Goal: Transaction & Acquisition: Purchase product/service

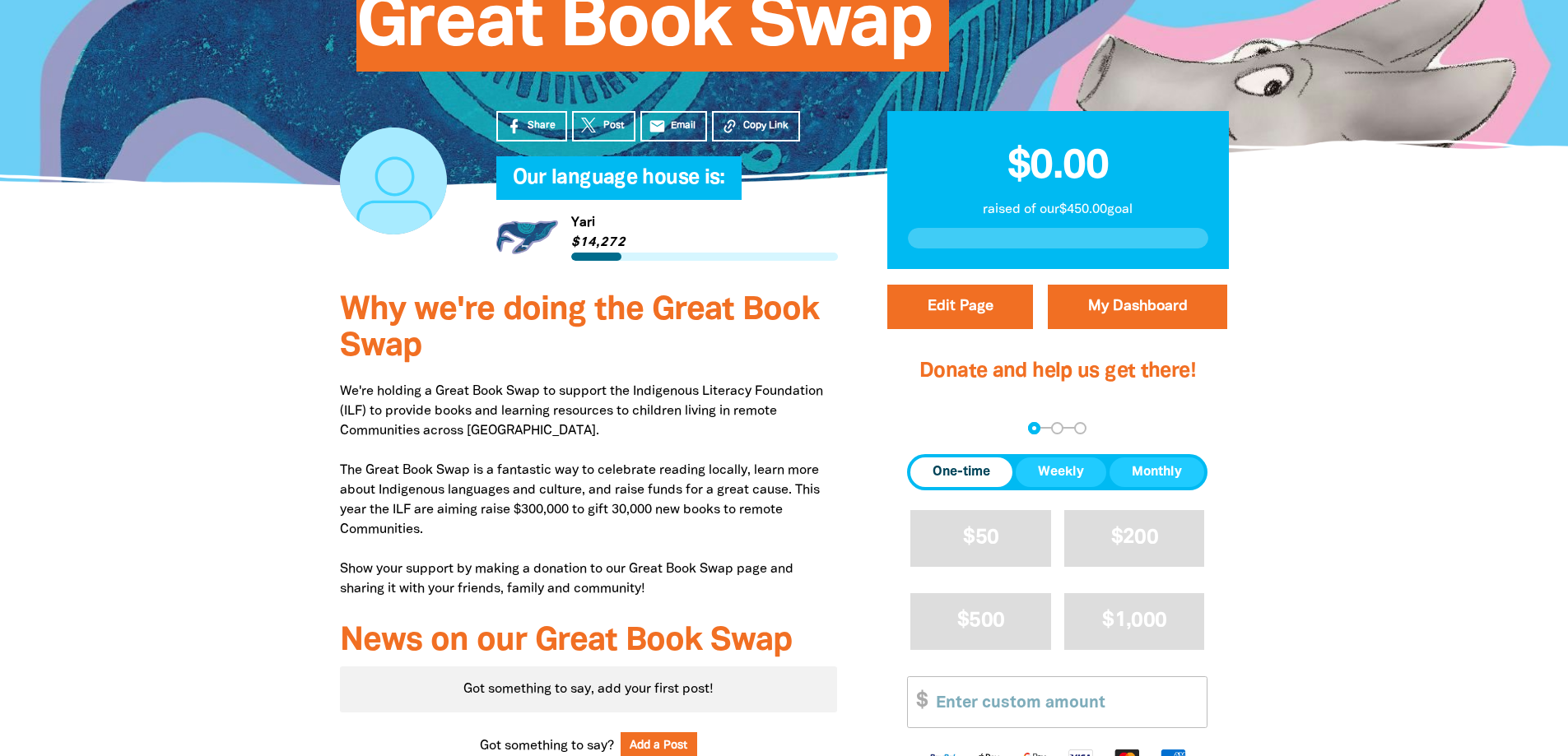
scroll to position [494, 0]
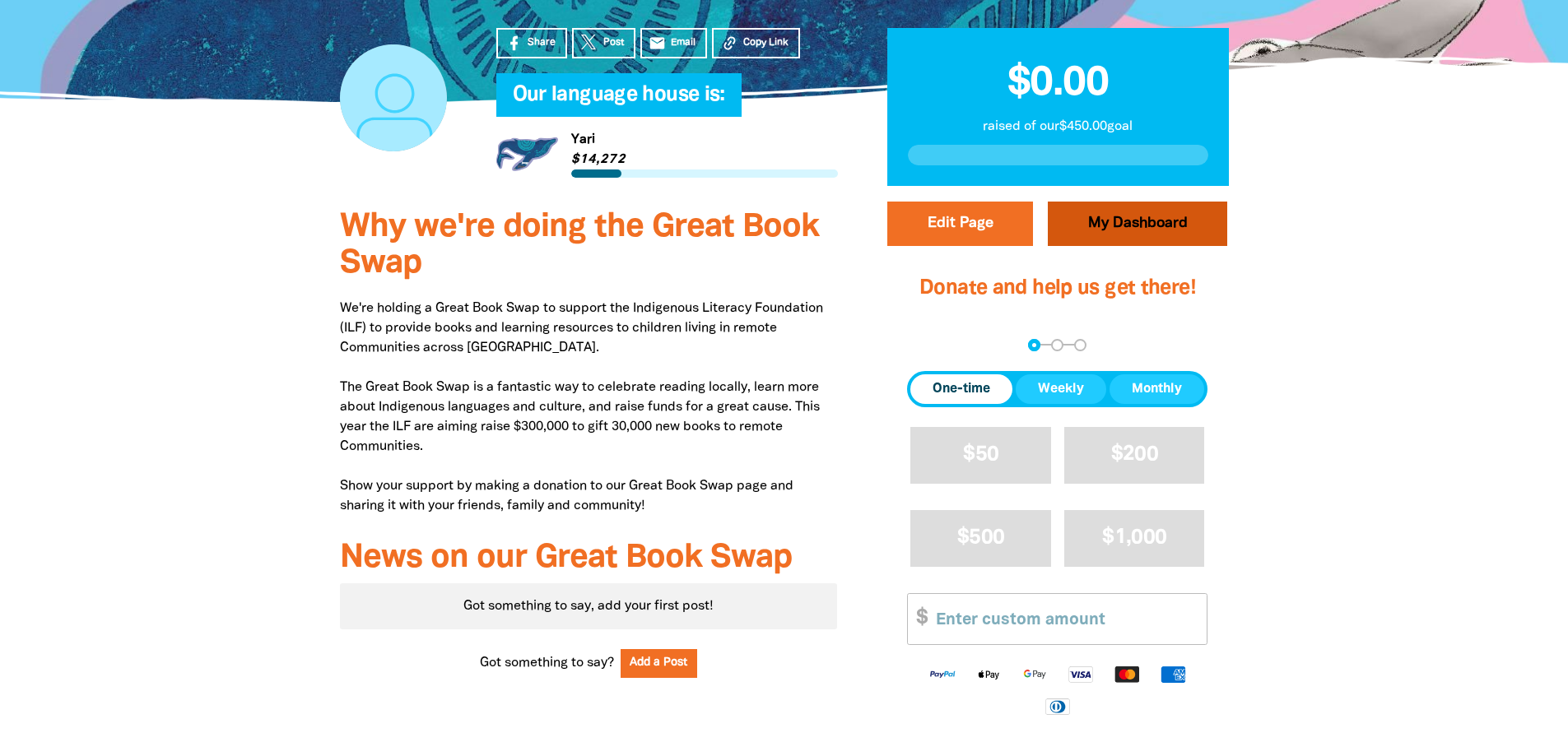
click at [1142, 201] on link "My Dashboard" at bounding box center [1137, 223] width 179 height 44
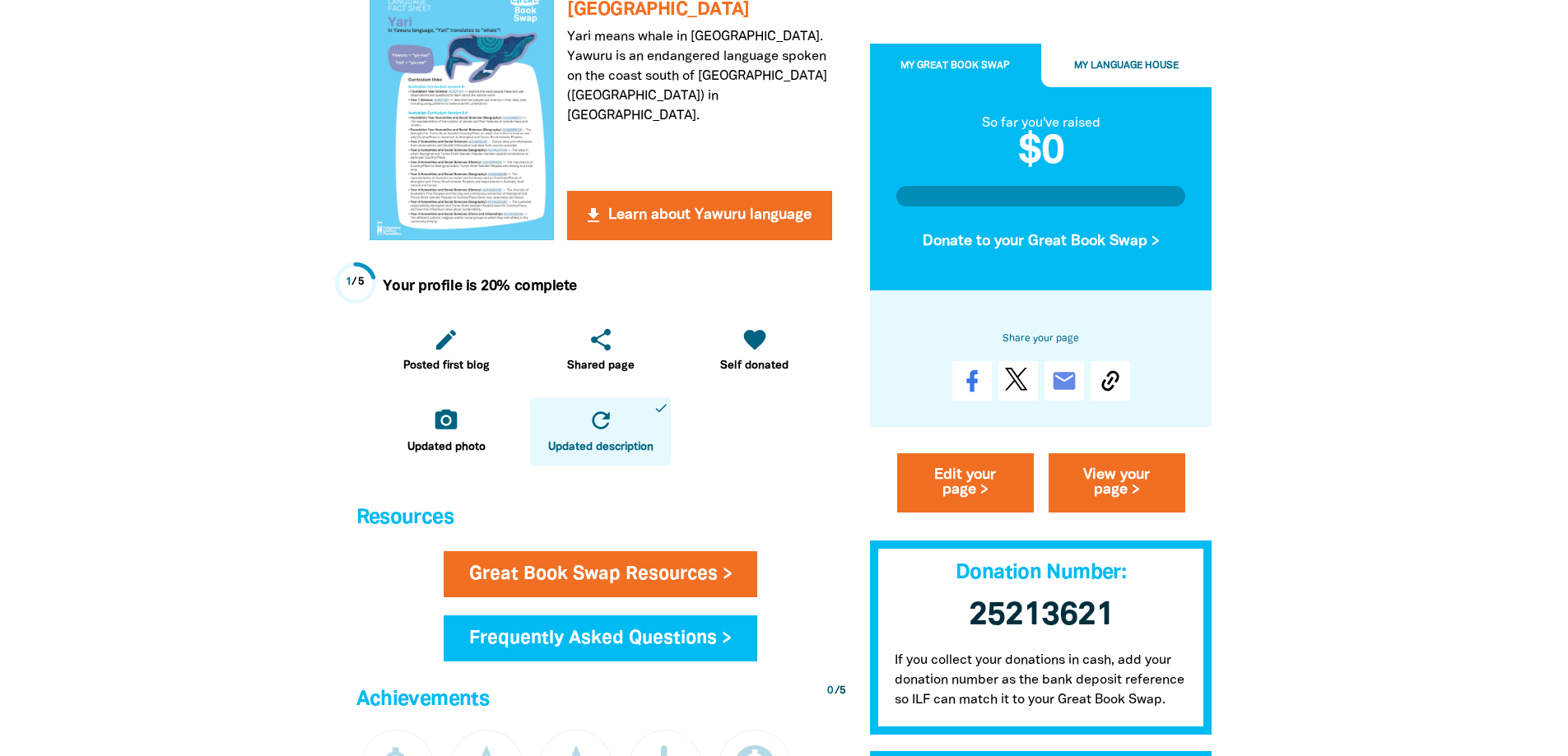
scroll to position [494, 0]
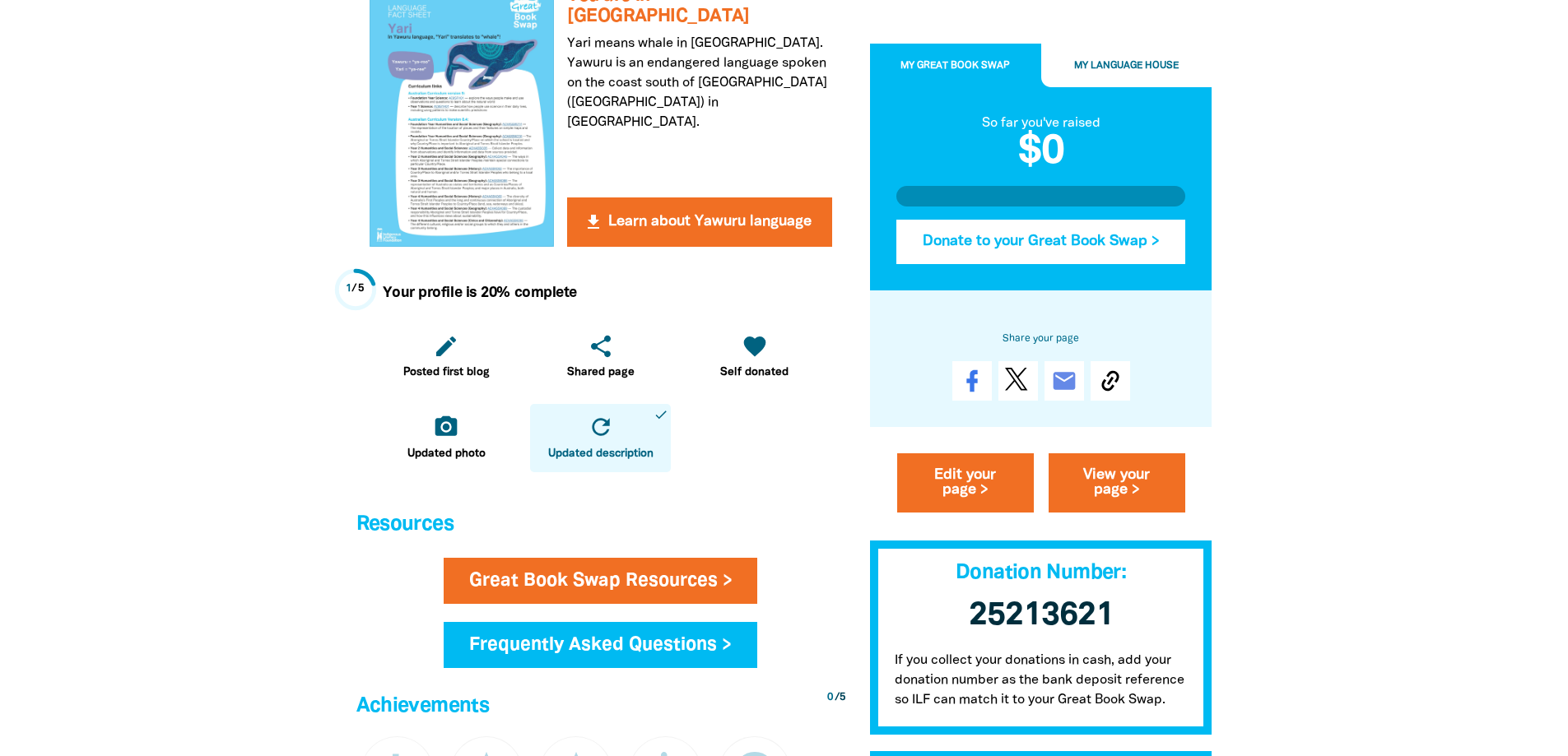
click at [1064, 231] on button "Donate to your Great Book Swap >" at bounding box center [1041, 242] width 290 height 44
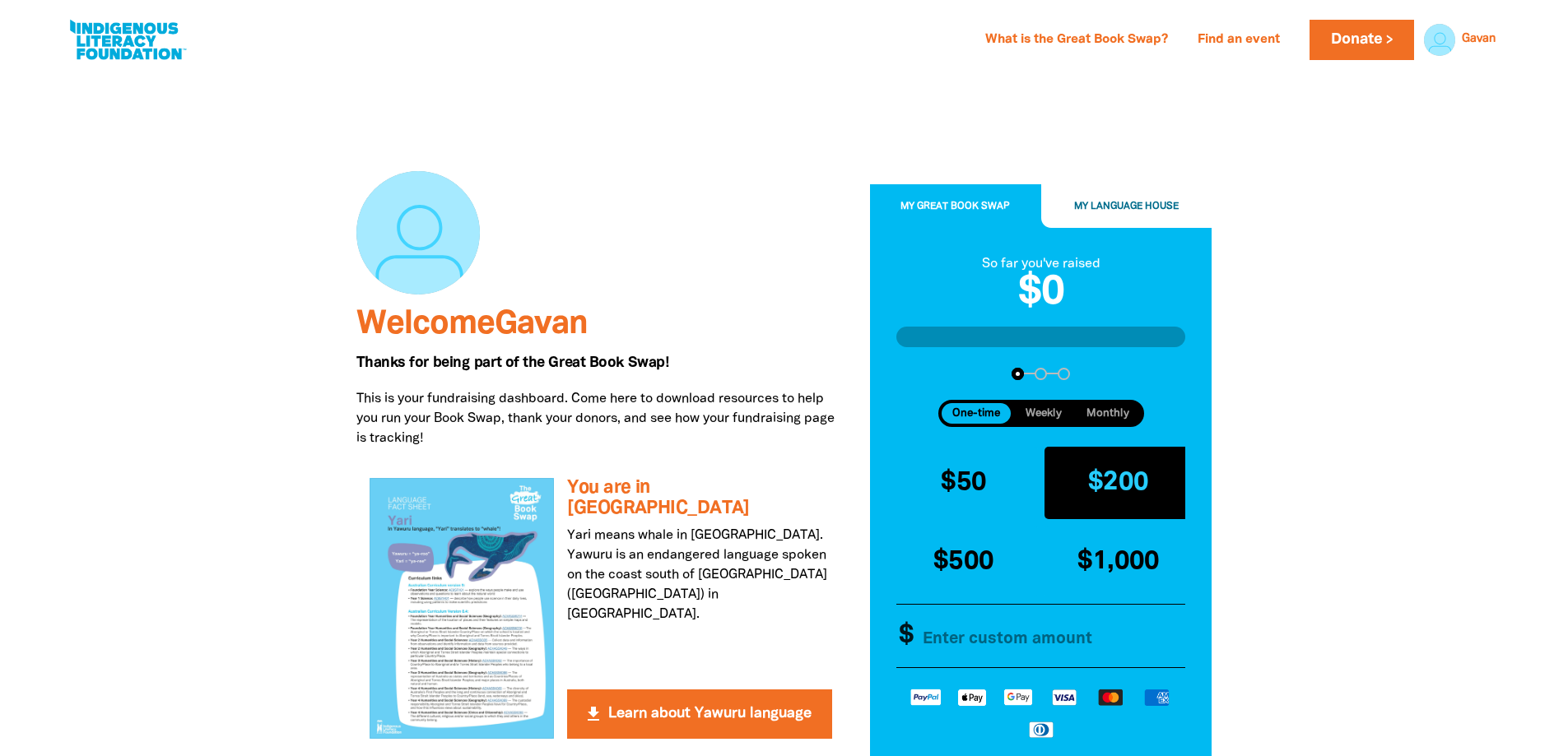
scroll to position [0, 0]
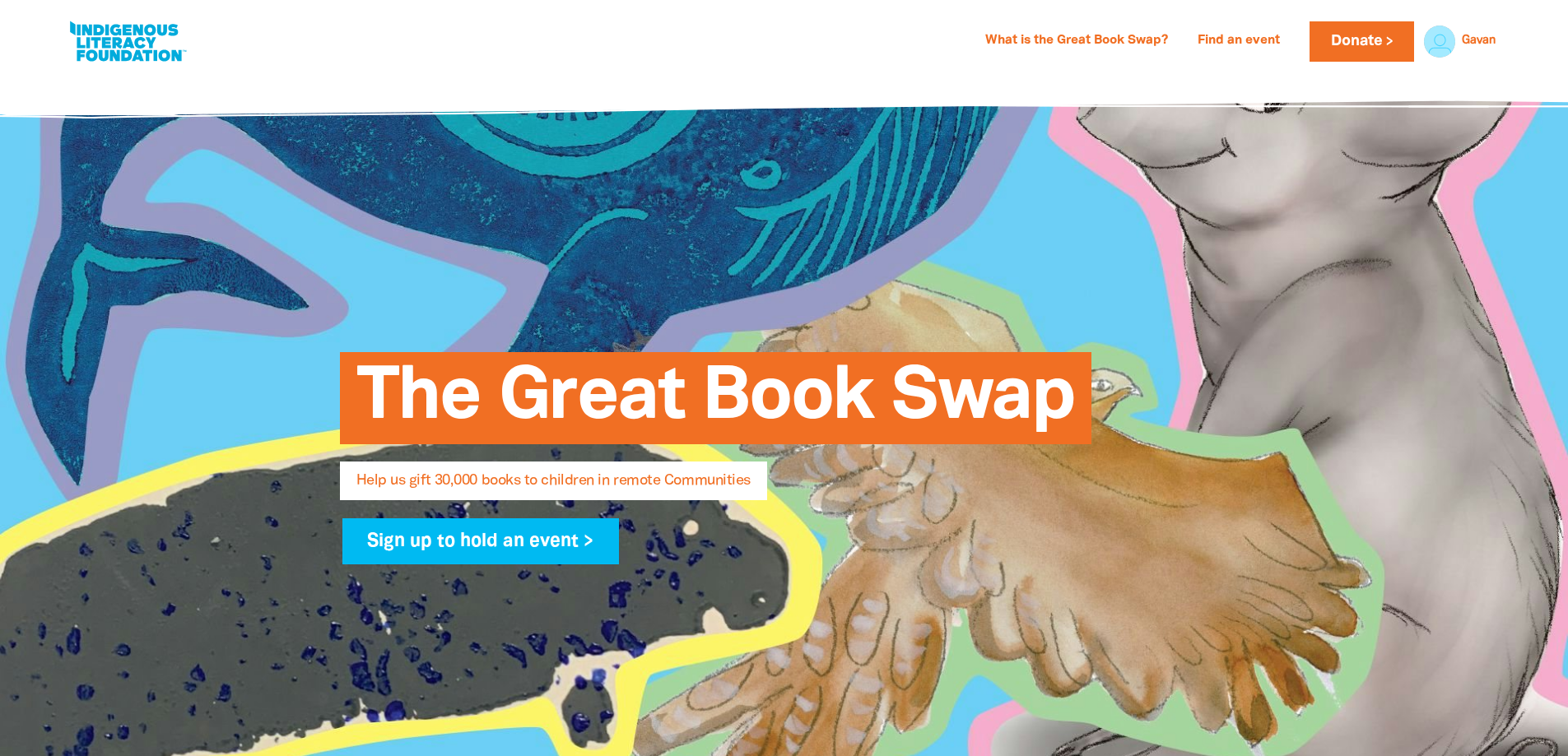
select select "AU"
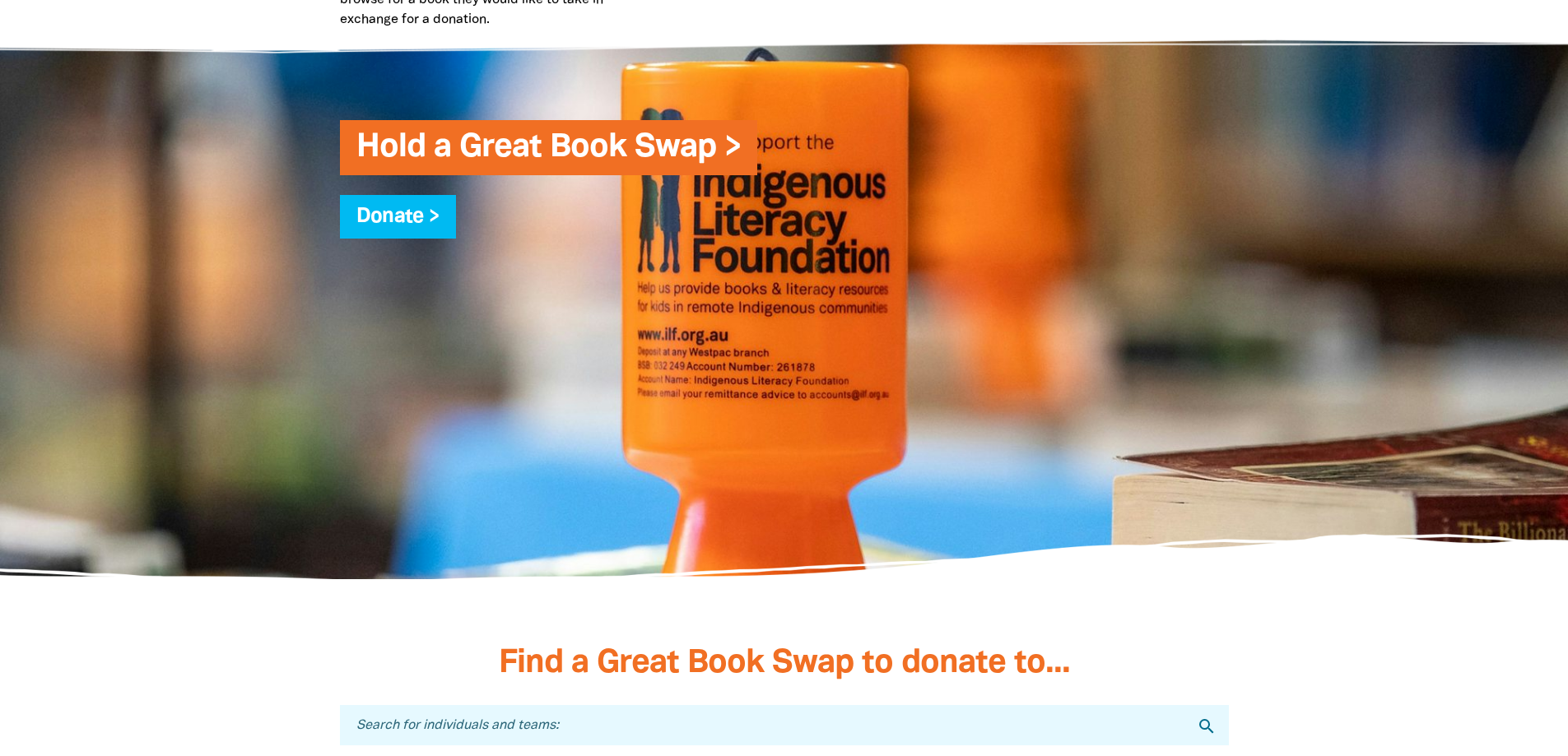
scroll to position [4169, 0]
